Goal: Transaction & Acquisition: Purchase product/service

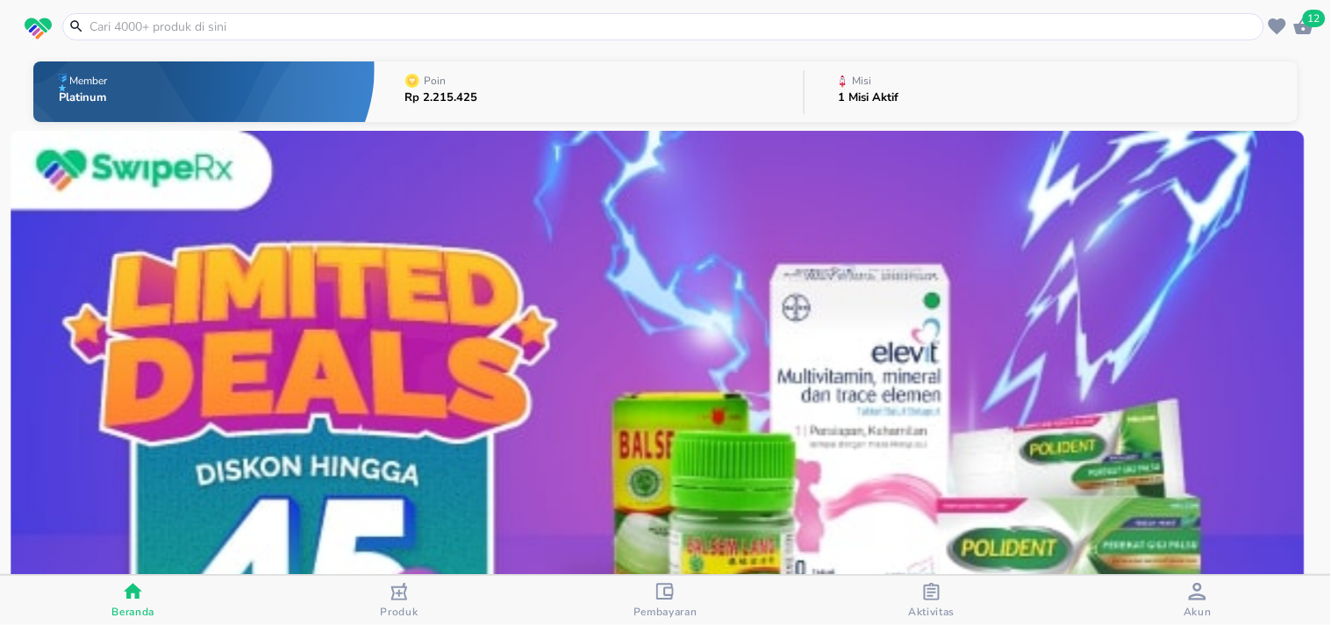
click at [132, 28] on input "text" at bounding box center [674, 27] width 1172 height 18
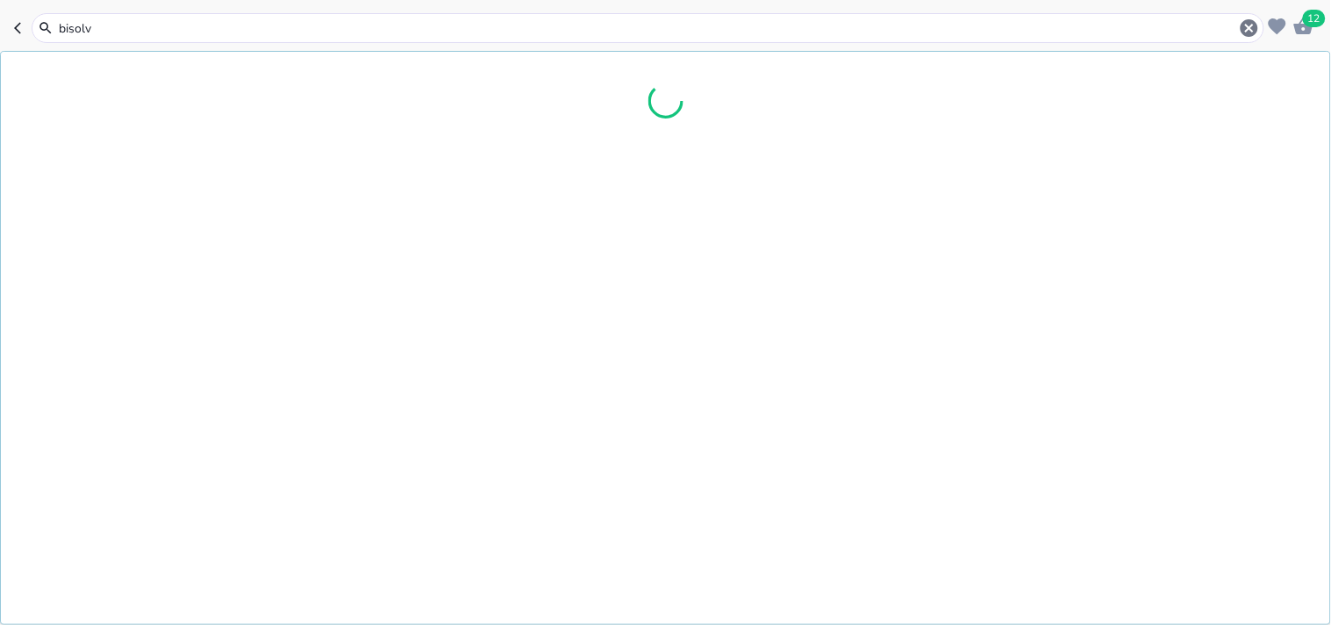
type input "bisolvo"
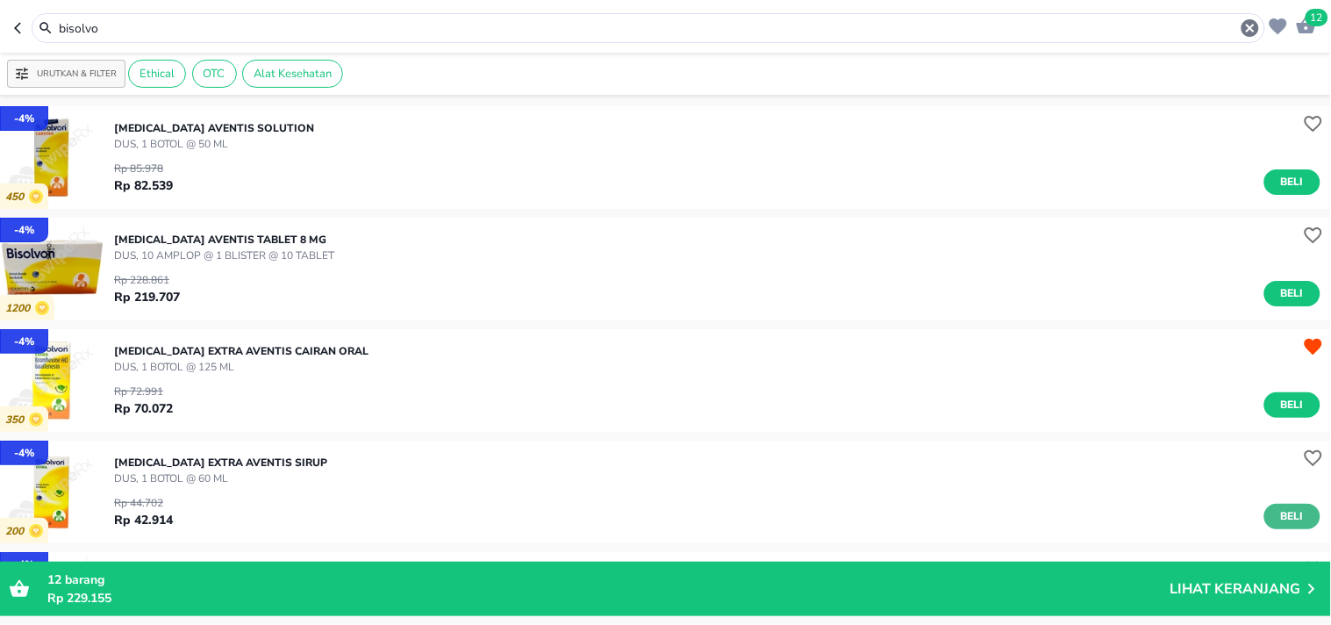
click at [1277, 512] on span "Beli" at bounding box center [1292, 516] width 30 height 18
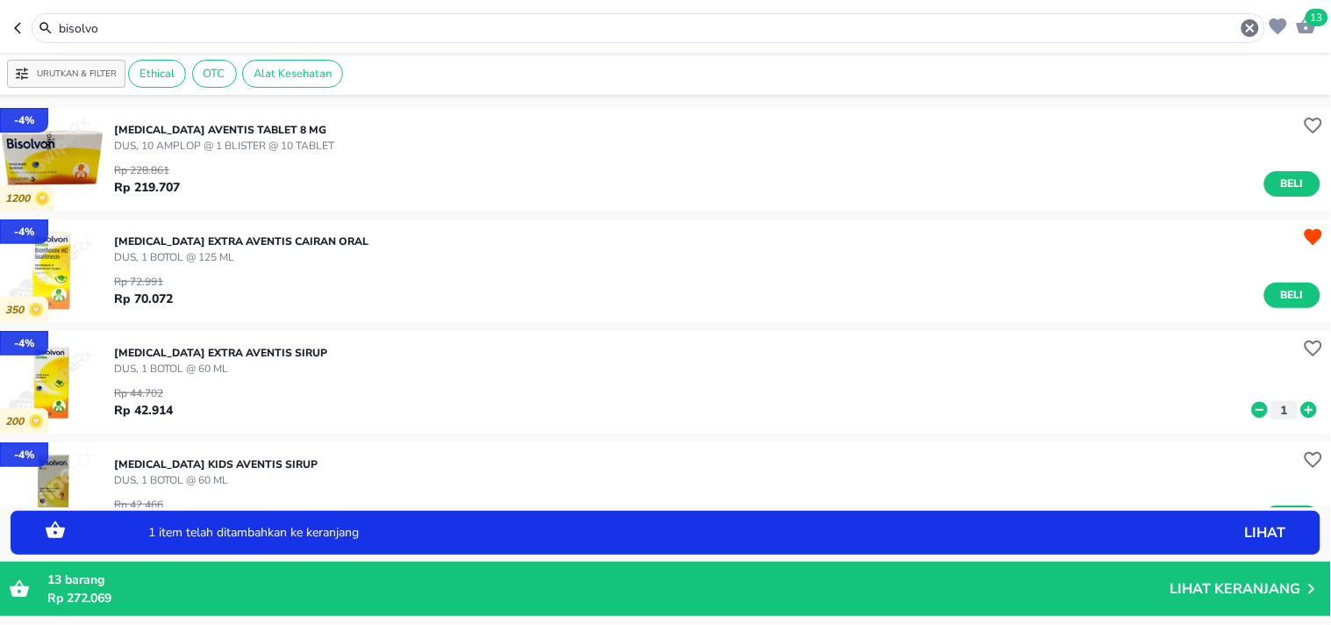
scroll to position [123, 0]
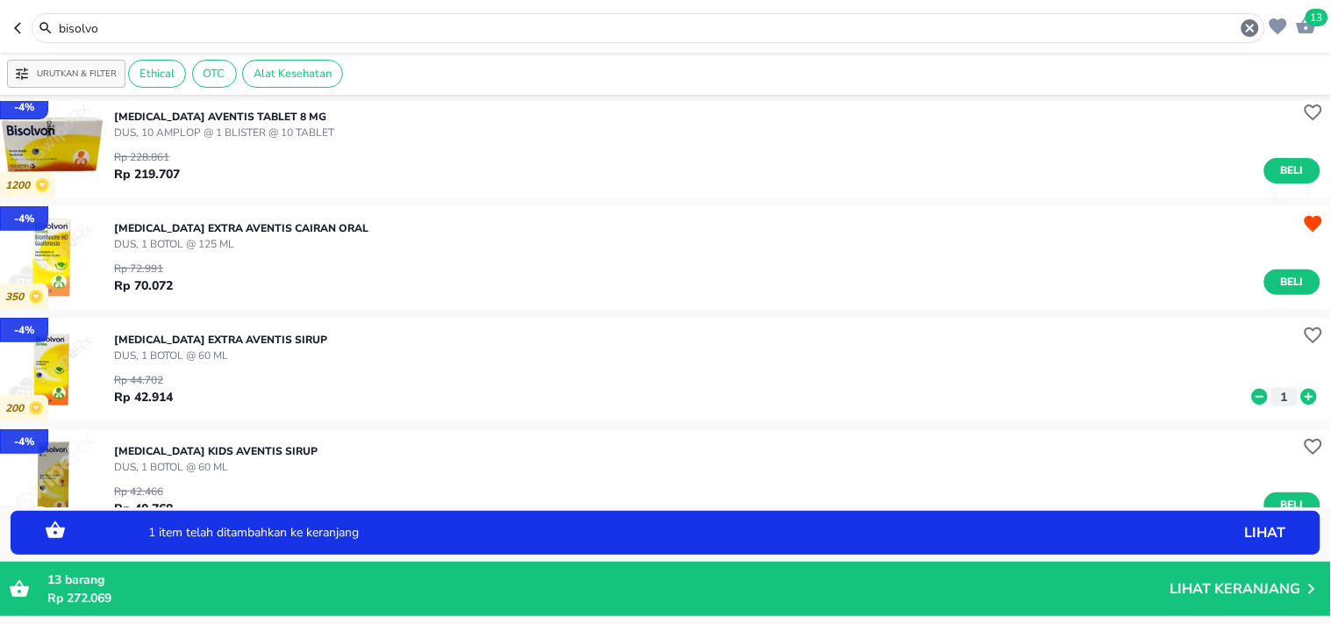
click at [1301, 390] on icon at bounding box center [1309, 397] width 16 height 16
